Goal: Task Accomplishment & Management: Manage account settings

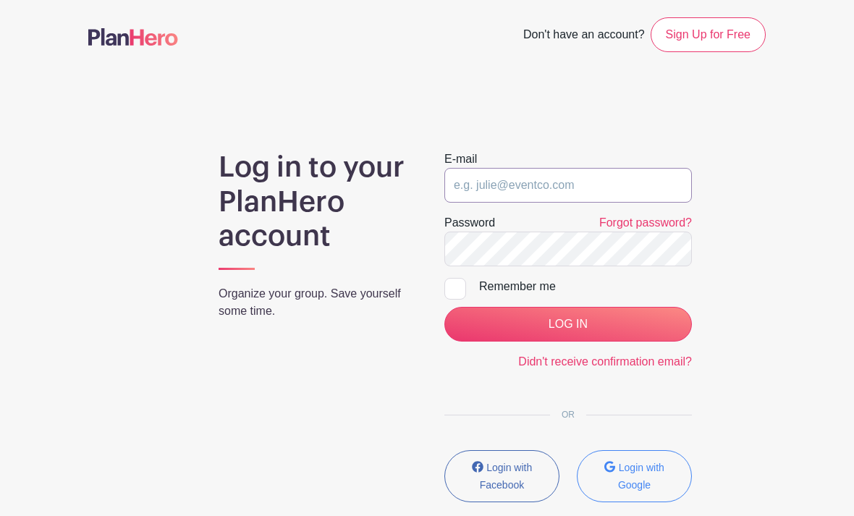
type input "[EMAIL_ADDRESS][DOMAIN_NAME]"
click at [567, 324] on input "LOG IN" at bounding box center [568, 324] width 248 height 35
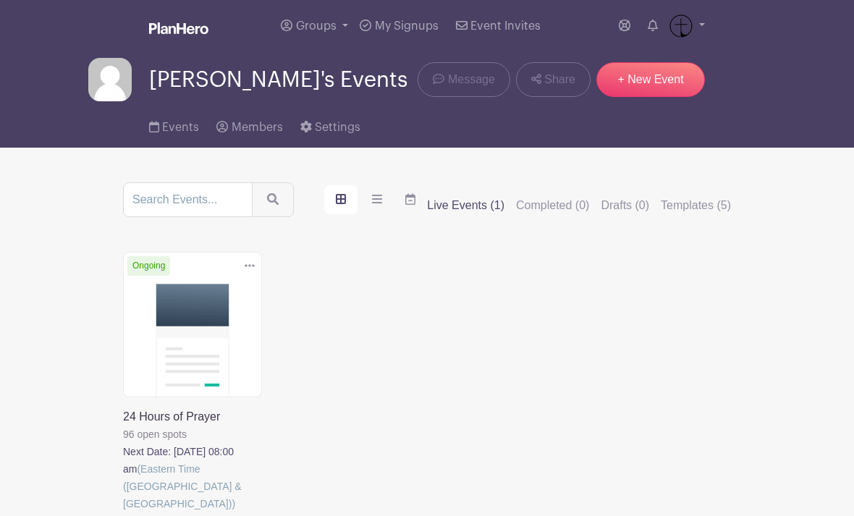
click at [123, 512] on link at bounding box center [123, 512] width 0 height 0
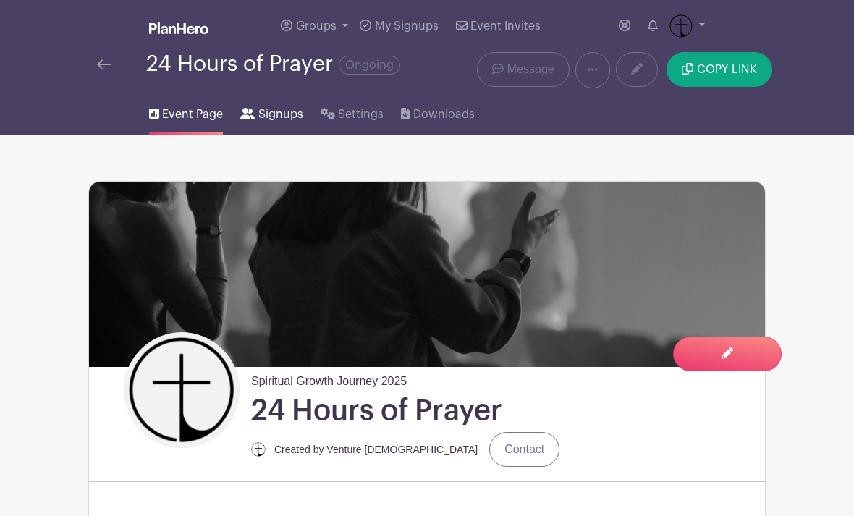
click at [270, 117] on span "Signups" at bounding box center [280, 114] width 45 height 17
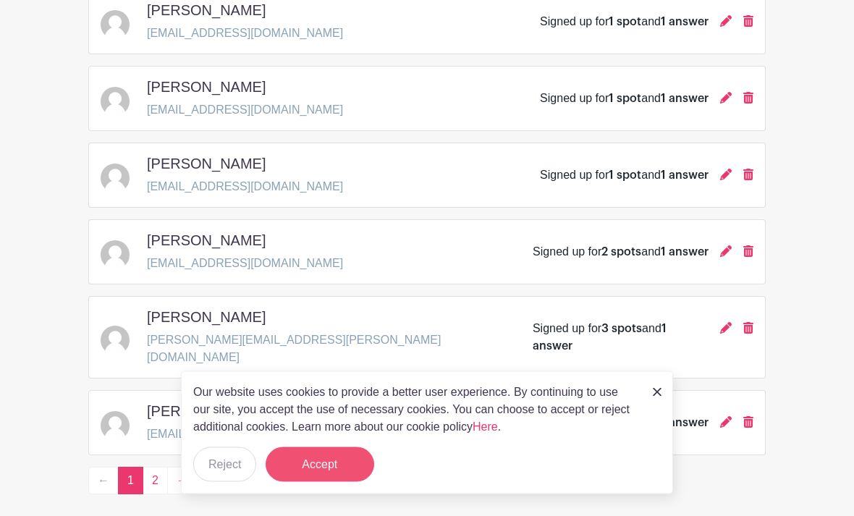
click at [324, 482] on button "Accept" at bounding box center [320, 464] width 109 height 35
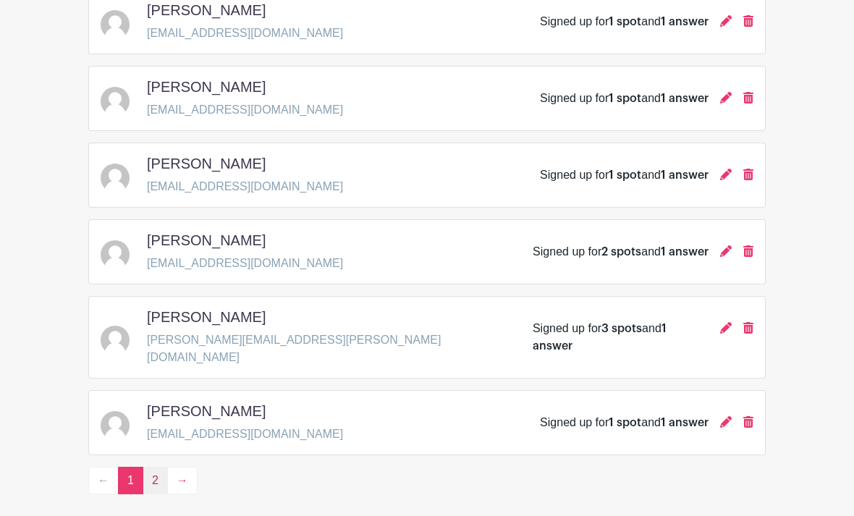
click at [155, 467] on link "2" at bounding box center [155, 481] width 25 height 28
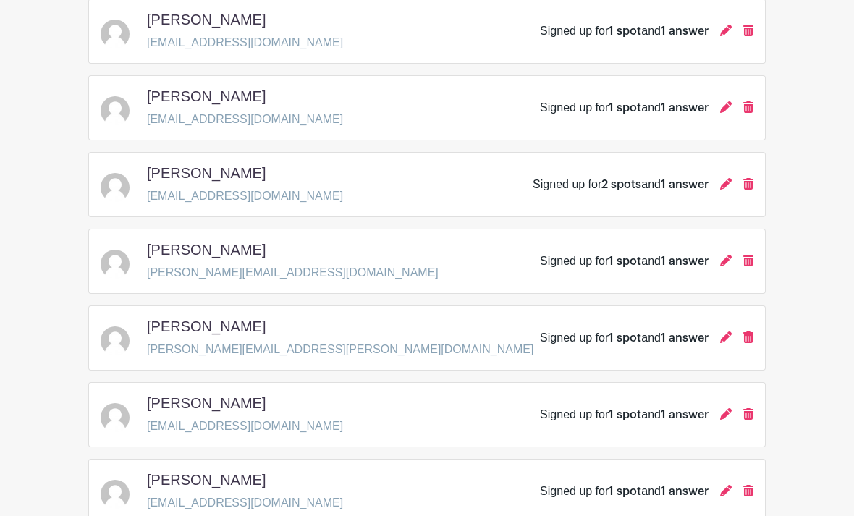
scroll to position [732, 0]
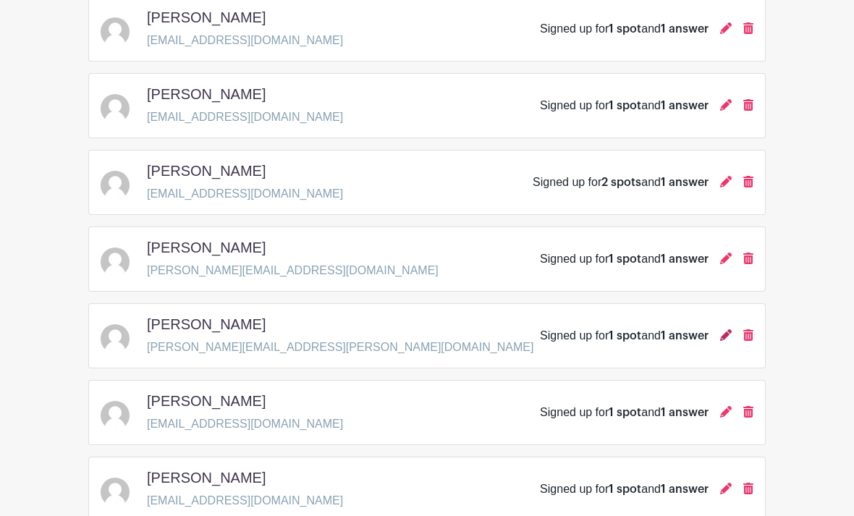
click at [722, 329] on icon at bounding box center [726, 335] width 12 height 12
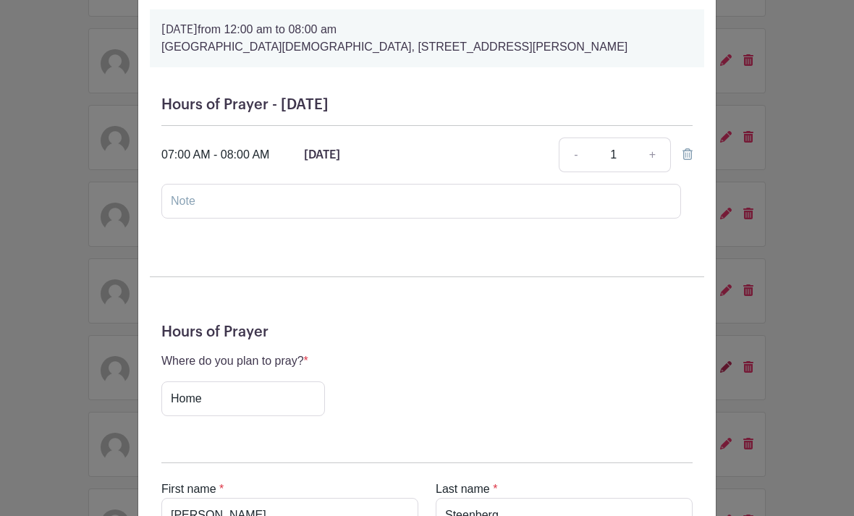
scroll to position [92, 0]
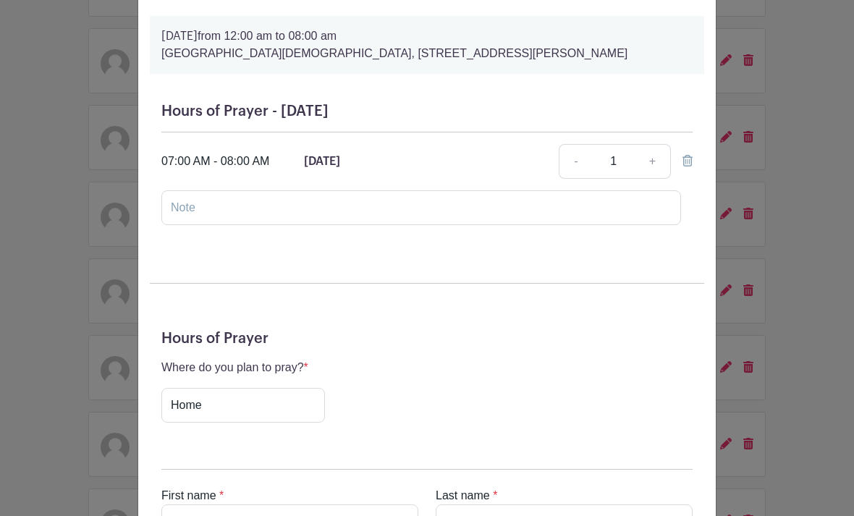
click at [766, 356] on div "[PERSON_NAME] Signup [DATE] 12:00 am to 08:00 am [DEMOGRAPHIC_DATA], [STREET_AD…" at bounding box center [427, 258] width 854 height 516
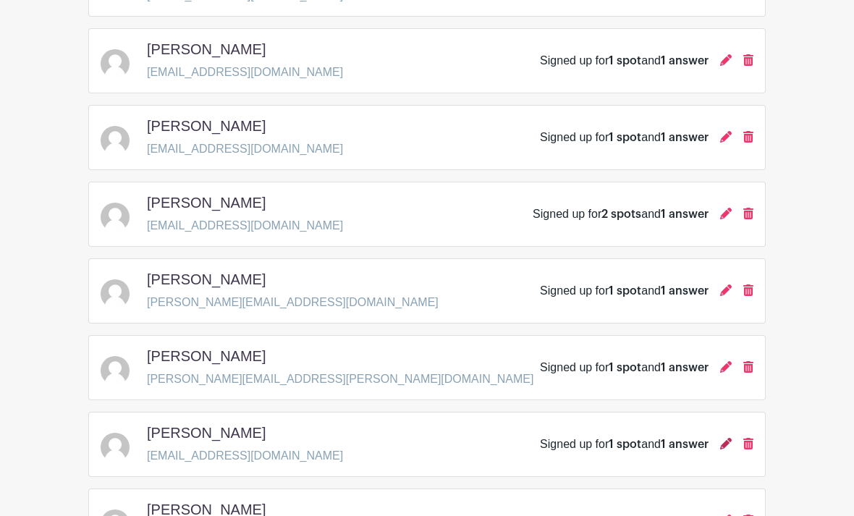
click at [727, 438] on icon at bounding box center [726, 444] width 12 height 12
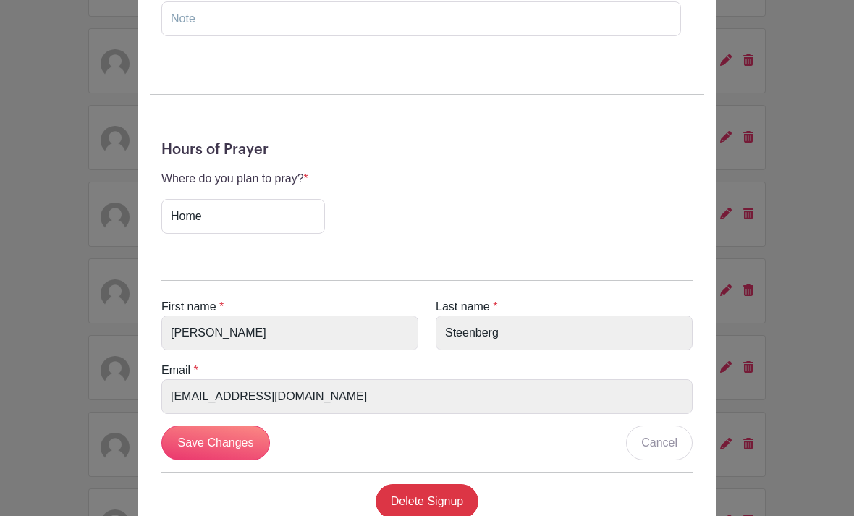
scroll to position [281, 0]
click at [248, 428] on input "Save Changes" at bounding box center [215, 443] width 109 height 35
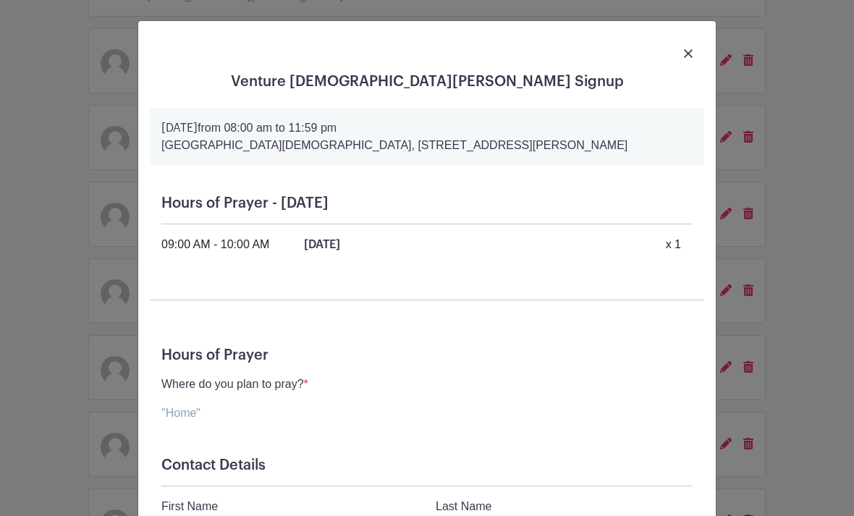
scroll to position [0, 0]
click at [691, 54] on img at bounding box center [688, 53] width 9 height 9
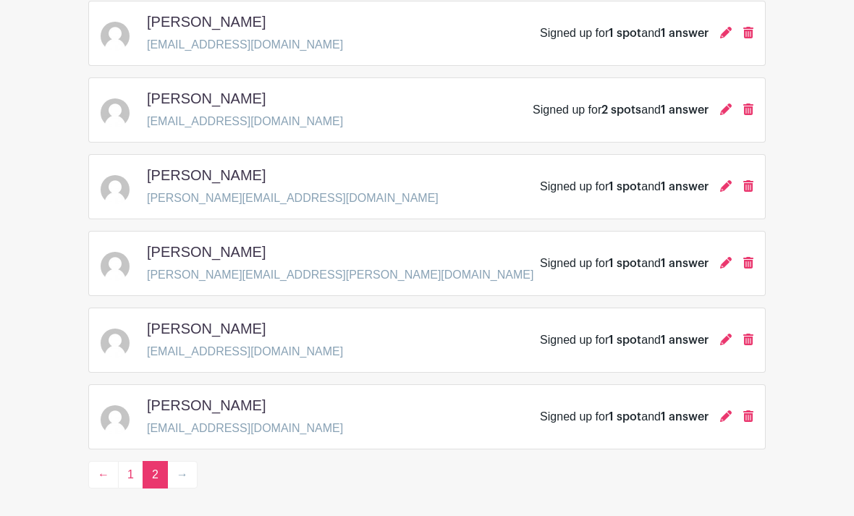
scroll to position [803, 0]
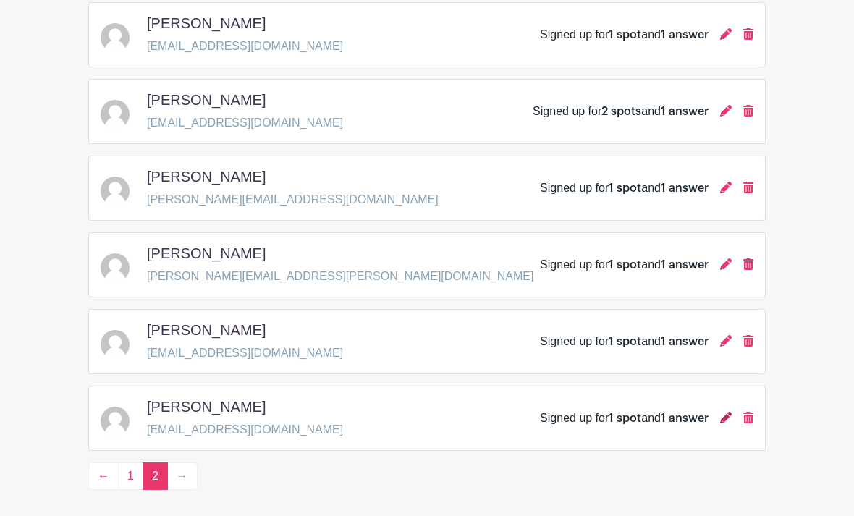
click at [727, 412] on icon at bounding box center [726, 418] width 12 height 12
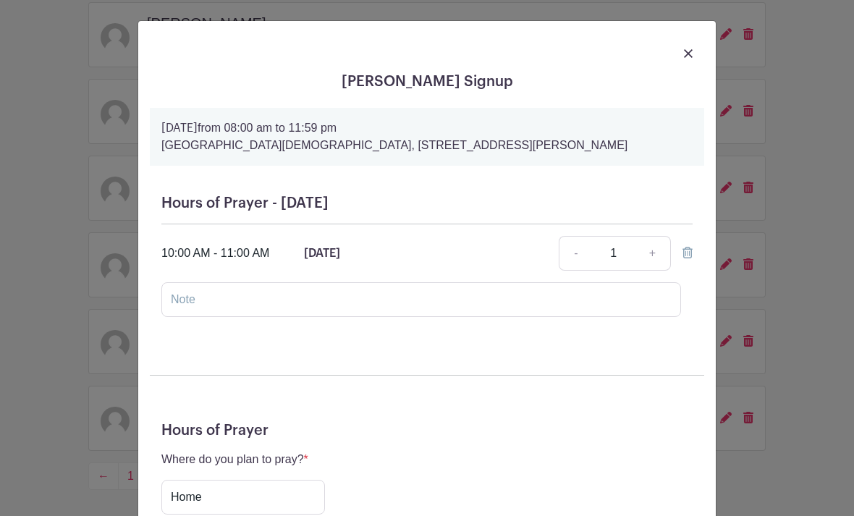
scroll to position [0, 0]
click at [692, 57] on img at bounding box center [688, 53] width 9 height 9
